Goal: Information Seeking & Learning: Check status

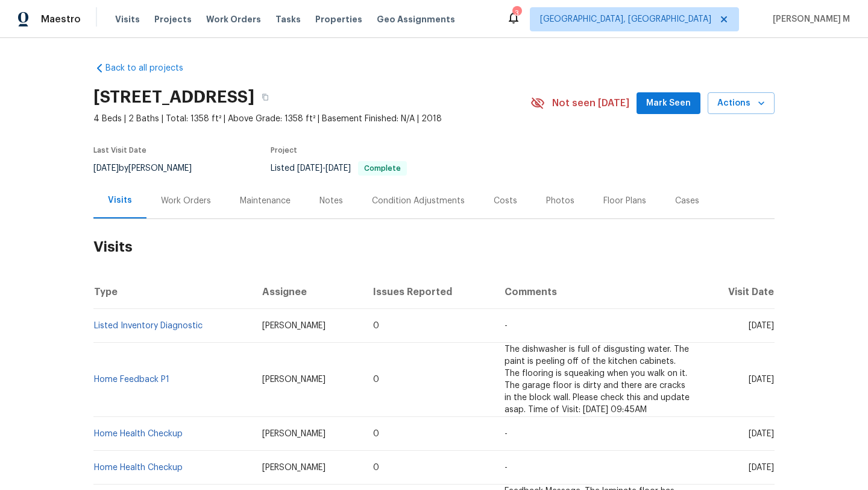
drag, startPoint x: 720, startPoint y: 326, endPoint x: 746, endPoint y: 326, distance: 25.9
click at [749, 326] on span "[DATE]" at bounding box center [761, 325] width 25 height 8
copy span "[DATE]"
click at [197, 195] on div "Work Orders" at bounding box center [186, 201] width 50 height 12
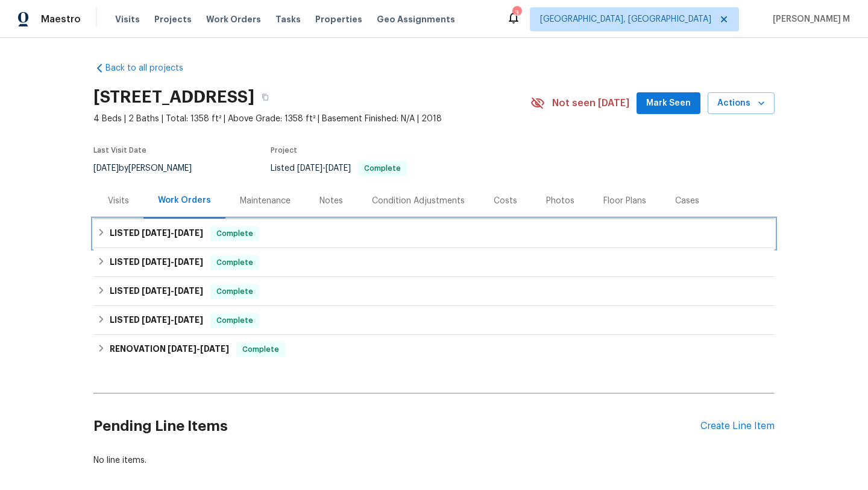
click at [189, 238] on h6 "LISTED 8/12/25 - 9/2/25" at bounding box center [156, 233] width 93 height 14
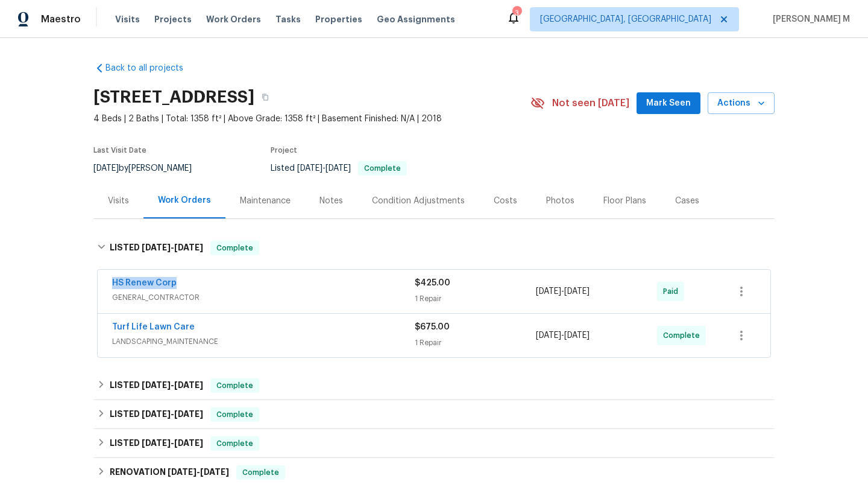
drag, startPoint x: 101, startPoint y: 282, endPoint x: 239, endPoint y: 282, distance: 138.7
click at [239, 282] on div "HS Renew Corp GENERAL_CONTRACTOR $425.00 1 Repair 8/12/2025 - 8/15/2025 Paid" at bounding box center [434, 291] width 673 height 43
copy link "HS Renew Corp"
drag, startPoint x: 531, startPoint y: 291, endPoint x: 611, endPoint y: 294, distance: 80.2
click at [611, 294] on div "HS Renew Corp GENERAL_CONTRACTOR $425.00 1 Repair 8/12/2025 - 8/15/2025 Paid" at bounding box center [419, 291] width 615 height 29
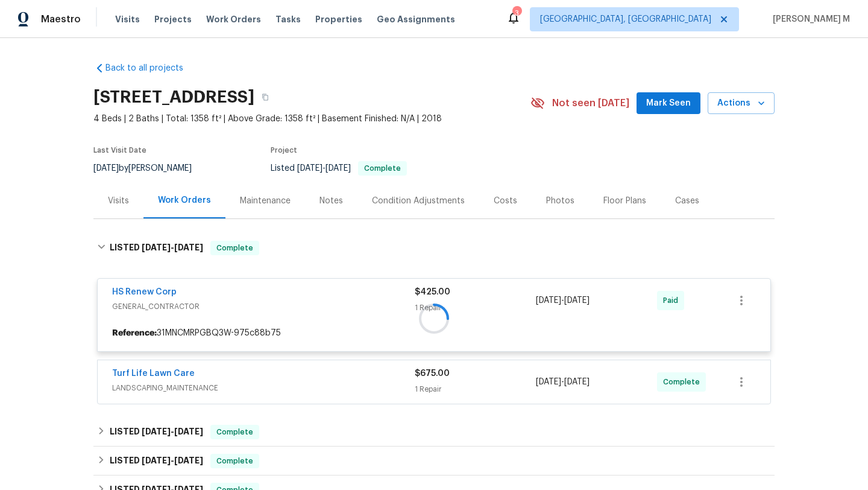
click at [512, 300] on div at bounding box center [433, 318] width 681 height 179
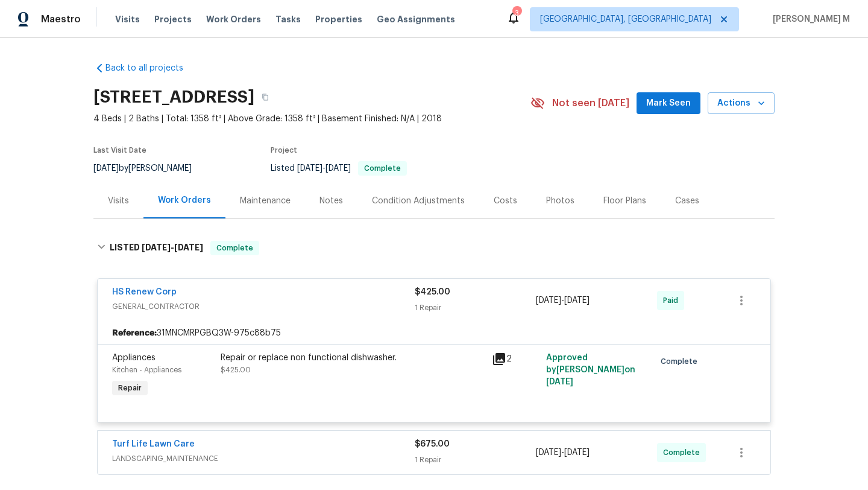
drag, startPoint x: 532, startPoint y: 300, endPoint x: 616, endPoint y: 301, distance: 83.2
click at [590, 301] on span "8/12/2025 - 8/15/2025" at bounding box center [563, 300] width 54 height 12
copy span "8/12/2025 - 8/15/2025"
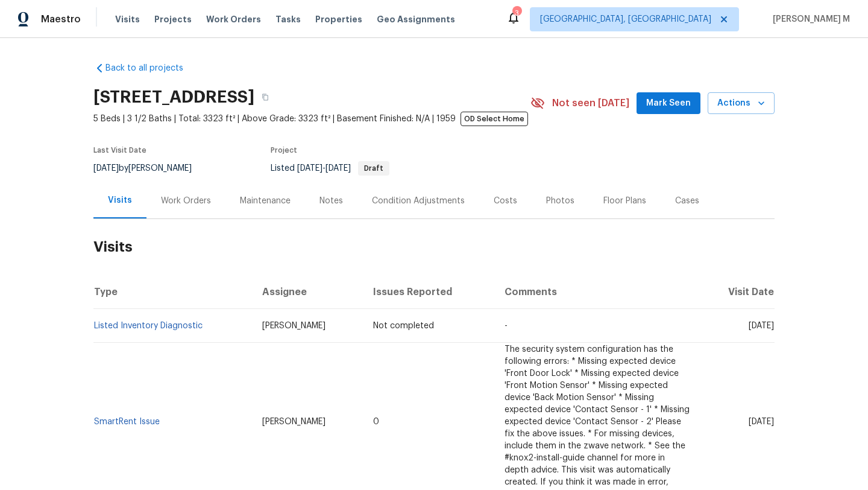
drag, startPoint x: 722, startPoint y: 326, endPoint x: 748, endPoint y: 327, distance: 25.9
click at [749, 327] on span "[DATE]" at bounding box center [761, 325] width 25 height 8
copy span "Sep 17"
click at [187, 195] on div "Work Orders" at bounding box center [186, 201] width 50 height 12
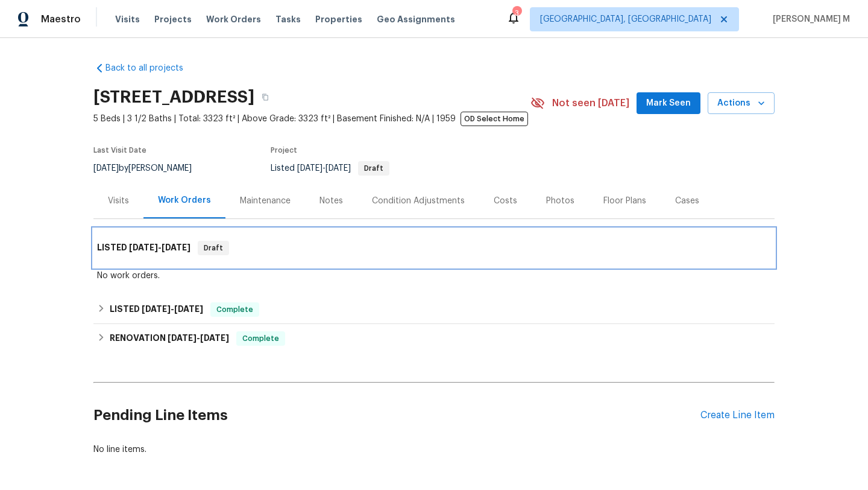
click at [189, 254] on div "LISTED 9/8/25 - 9/12/25 Draft" at bounding box center [434, 248] width 674 height 14
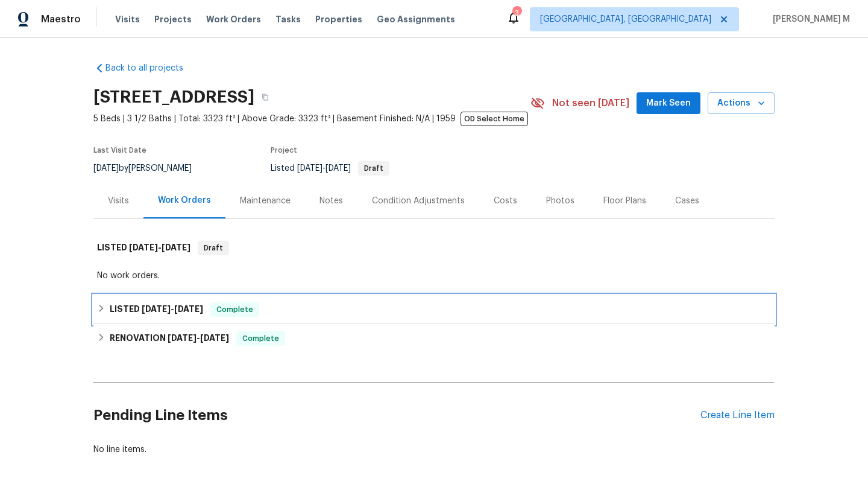
click at [191, 315] on h6 "LISTED 8/29/25 - 8/30/25" at bounding box center [156, 309] width 93 height 14
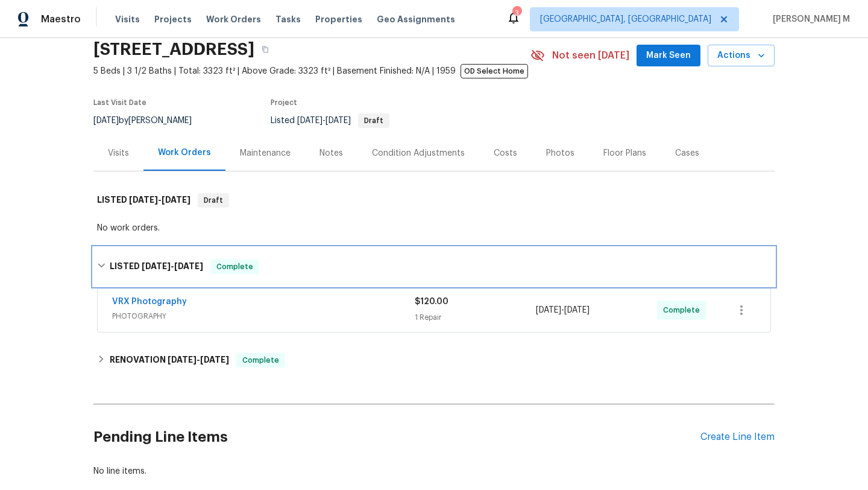
scroll to position [51, 0]
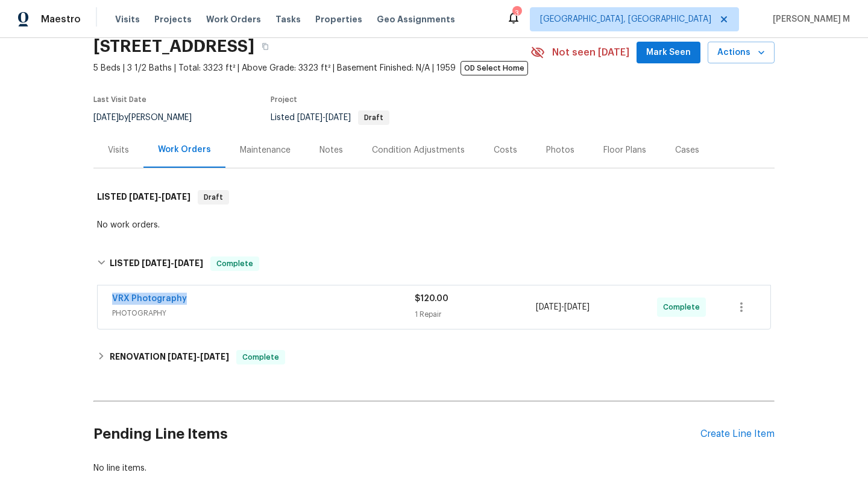
drag, startPoint x: 99, startPoint y: 295, endPoint x: 219, endPoint y: 291, distance: 120.1
click at [219, 295] on div "VRX Photography PHOTOGRAPHY $120.00 1 Repair 8/29/2025 - 8/30/2025 Complete" at bounding box center [434, 306] width 673 height 43
copy link "VRX Photography"
copy span "8/29/2025 - 8/30/2025"
drag, startPoint x: 533, startPoint y: 307, endPoint x: 619, endPoint y: 309, distance: 86.2
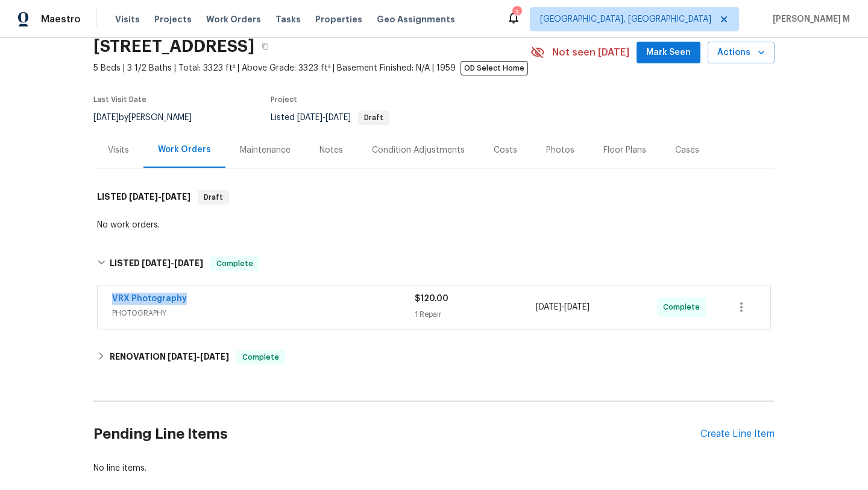
click at [590, 309] on span "8/29/2025 - 8/30/2025" at bounding box center [563, 307] width 54 height 12
